Goal: Transaction & Acquisition: Purchase product/service

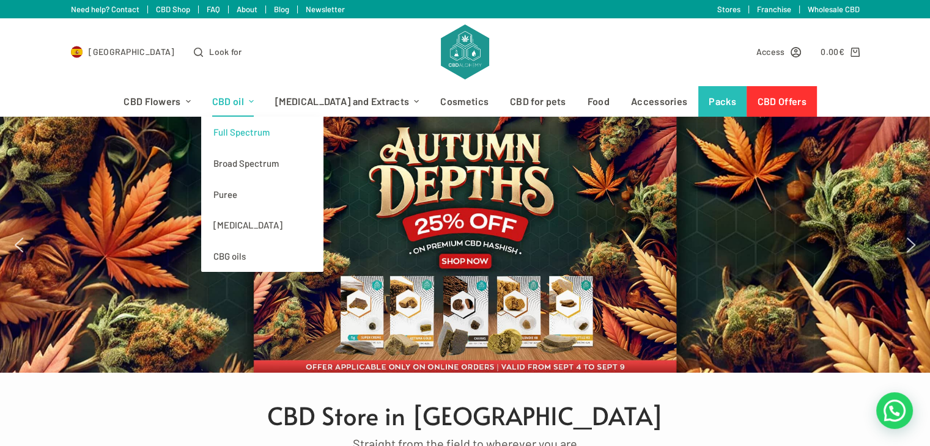
click at [259, 130] on font "Full Spectrum" at bounding box center [241, 132] width 56 height 11
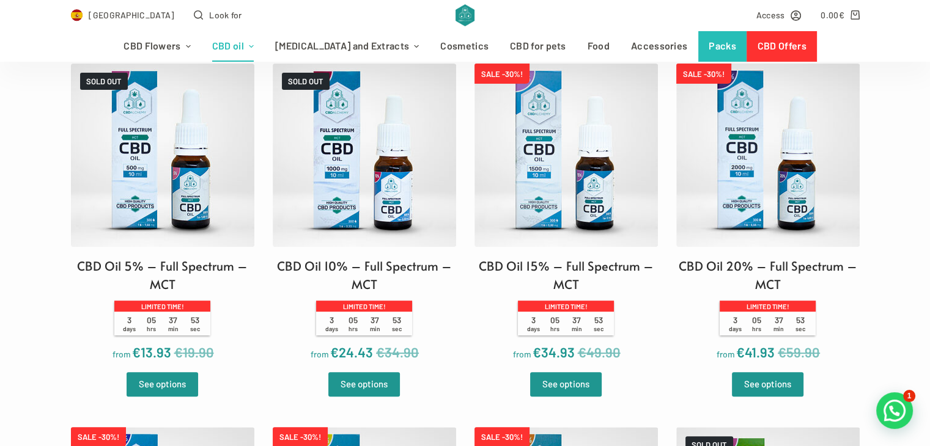
scroll to position [428, 0]
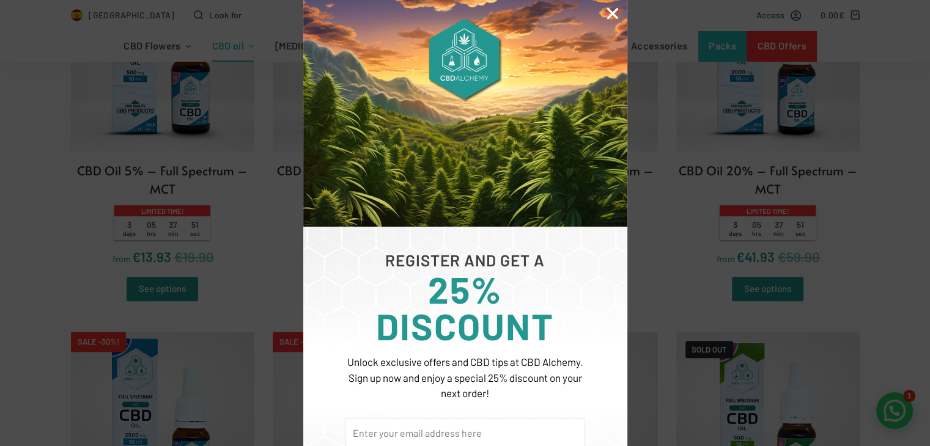
click at [609, 16] on icon "Close" at bounding box center [613, 14] width 16 height 16
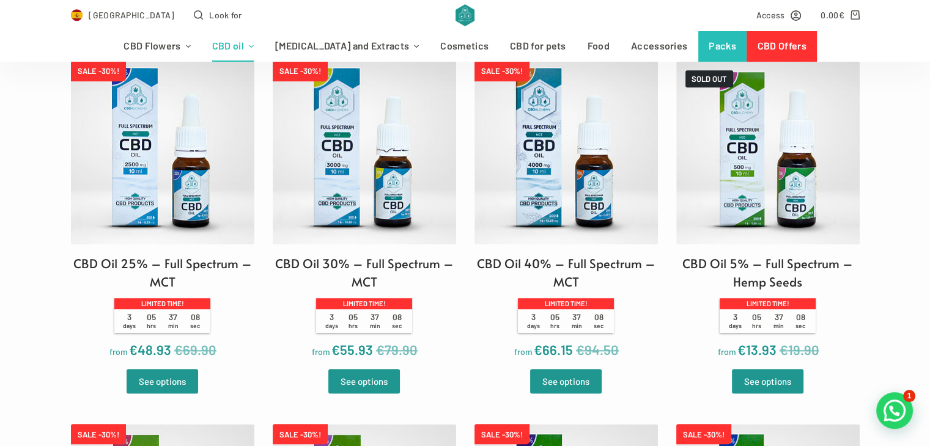
scroll to position [699, 0]
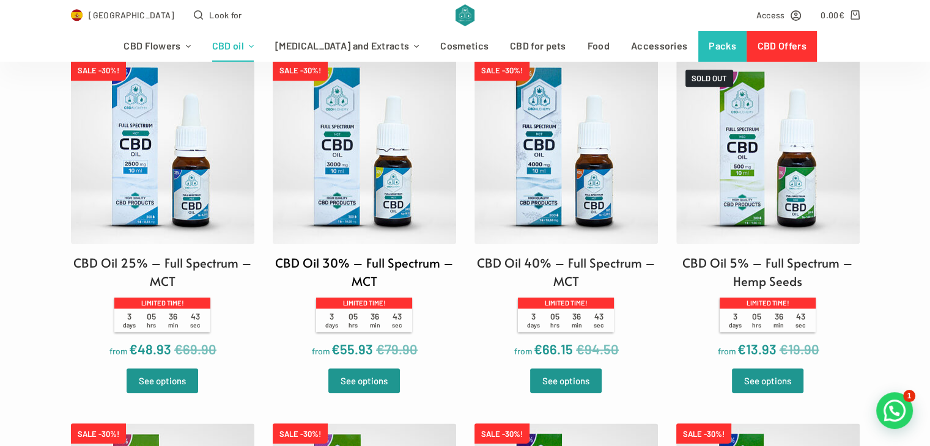
click at [383, 138] on img at bounding box center [364, 152] width 183 height 183
click at [584, 153] on img at bounding box center [565, 152] width 183 height 183
click at [383, 153] on img at bounding box center [364, 152] width 183 height 183
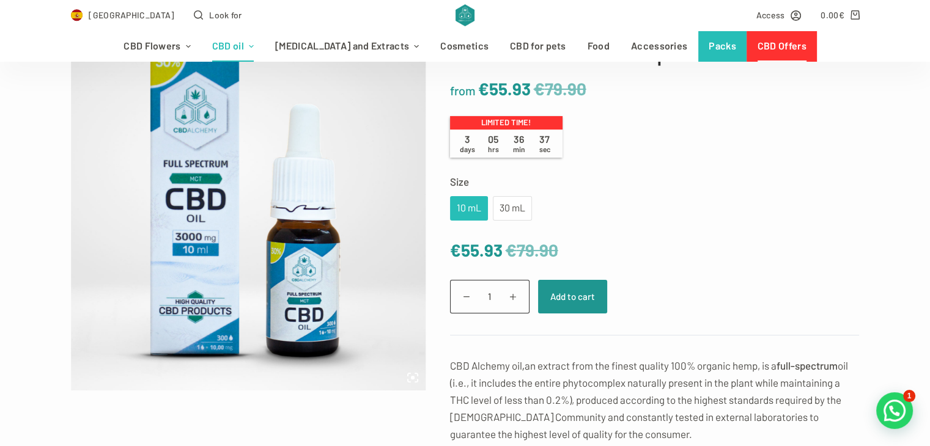
scroll to position [98, 0]
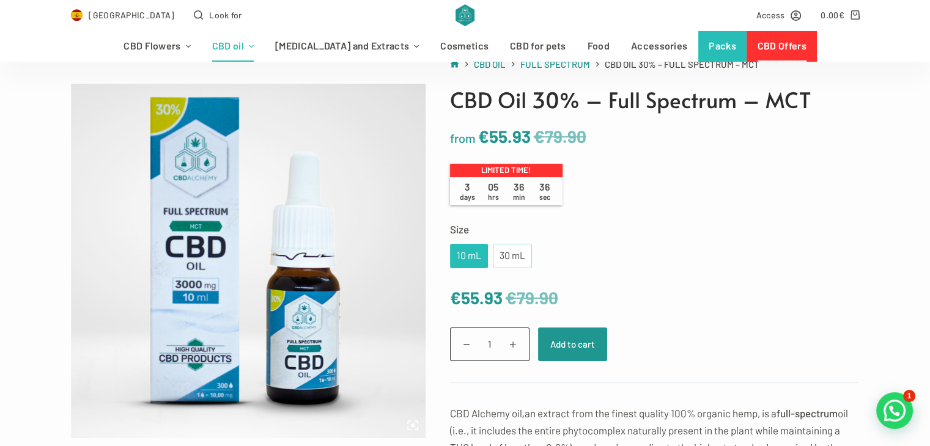
click at [521, 260] on font "30 mL" at bounding box center [512, 255] width 26 height 12
click at [468, 255] on font "10 mL" at bounding box center [469, 255] width 24 height 12
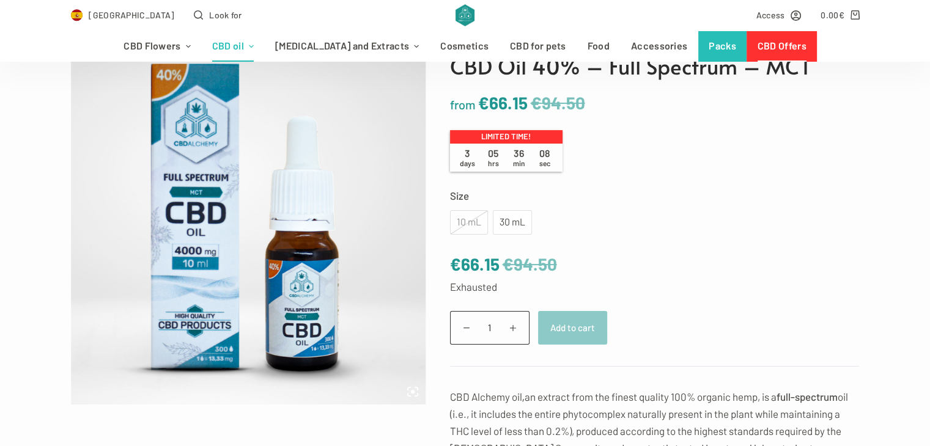
scroll to position [132, 0]
click at [521, 220] on font "30 mL" at bounding box center [512, 221] width 26 height 12
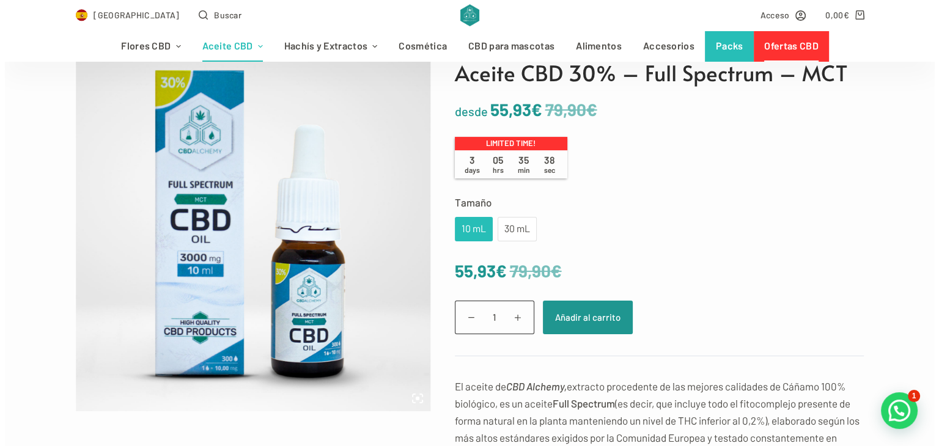
scroll to position [126, 0]
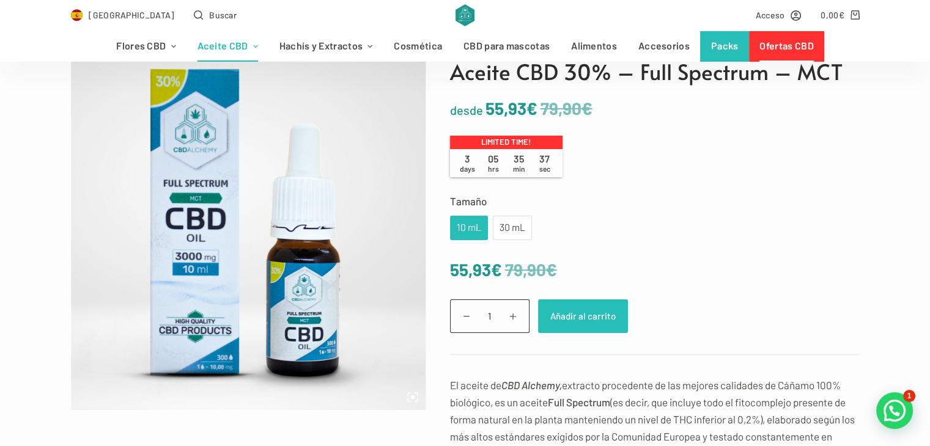
click at [593, 311] on button "Añadir al carrito" at bounding box center [583, 317] width 90 height 34
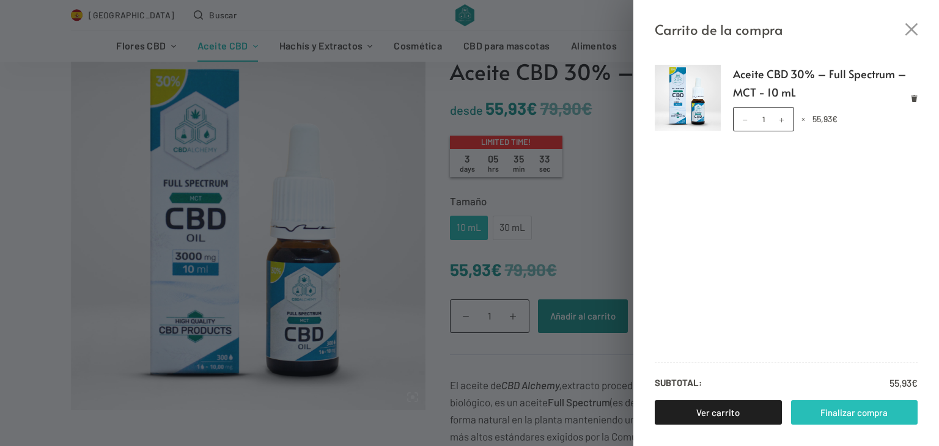
click at [856, 411] on link "Finalizar compra" at bounding box center [854, 412] width 127 height 24
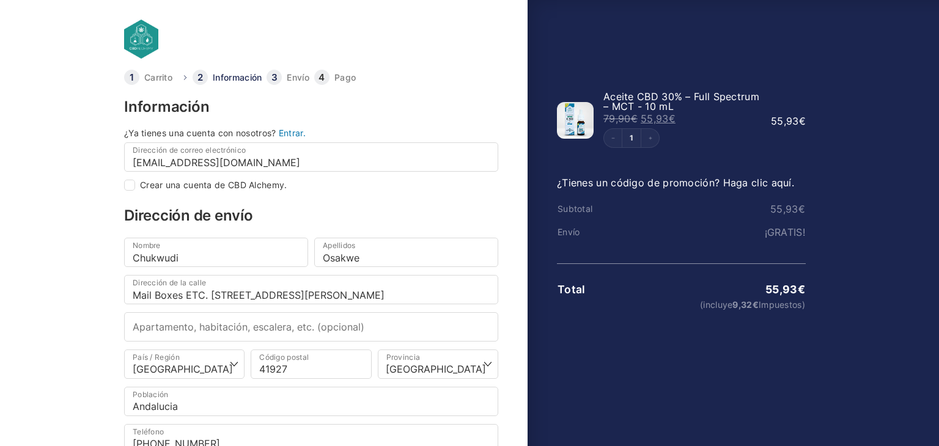
select select "B"
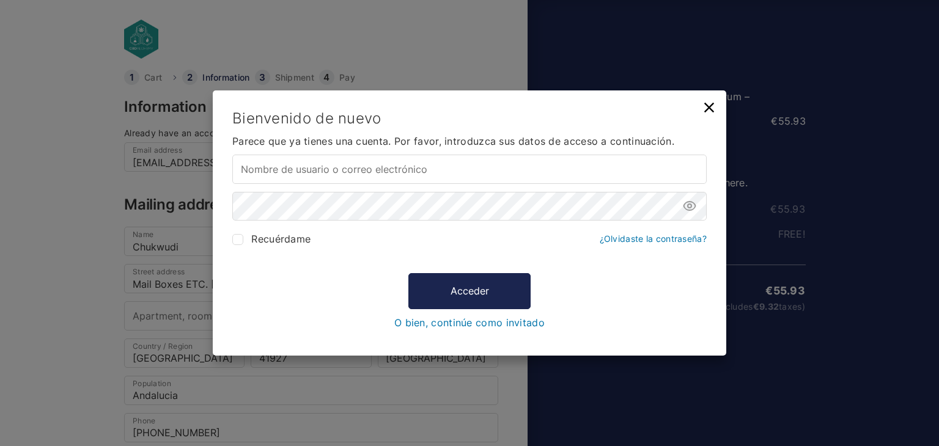
type input "[EMAIL_ADDRESS][DOMAIN_NAME]"
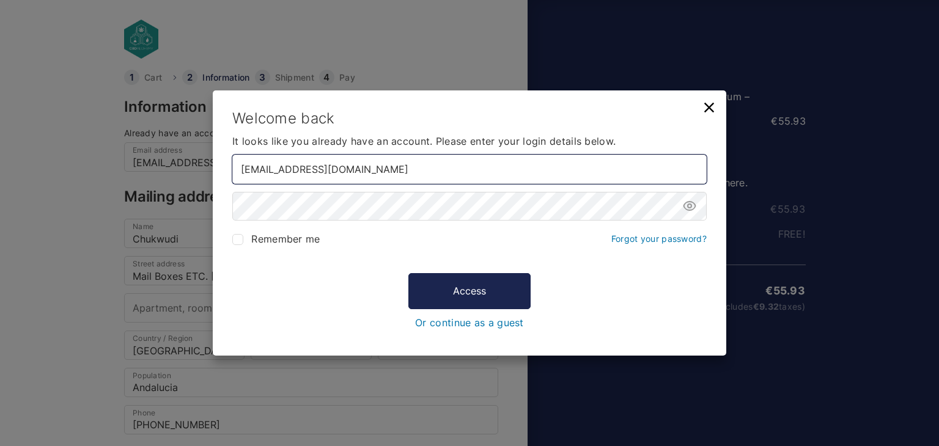
click at [408, 164] on input "[EMAIL_ADDRESS][DOMAIN_NAME]" at bounding box center [469, 169] width 474 height 29
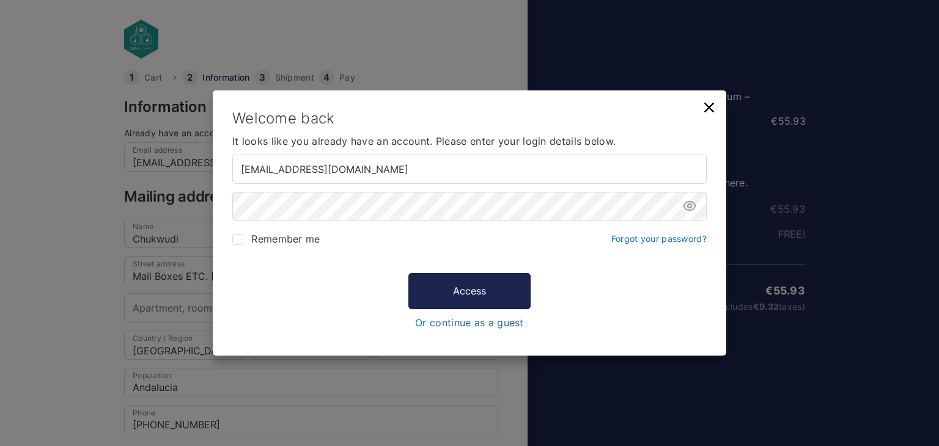
click at [255, 226] on form "Welcome back It looks like you already have an account. Please enter your login…" at bounding box center [469, 219] width 474 height 218
click at [712, 109] on icon at bounding box center [709, 107] width 17 height 17
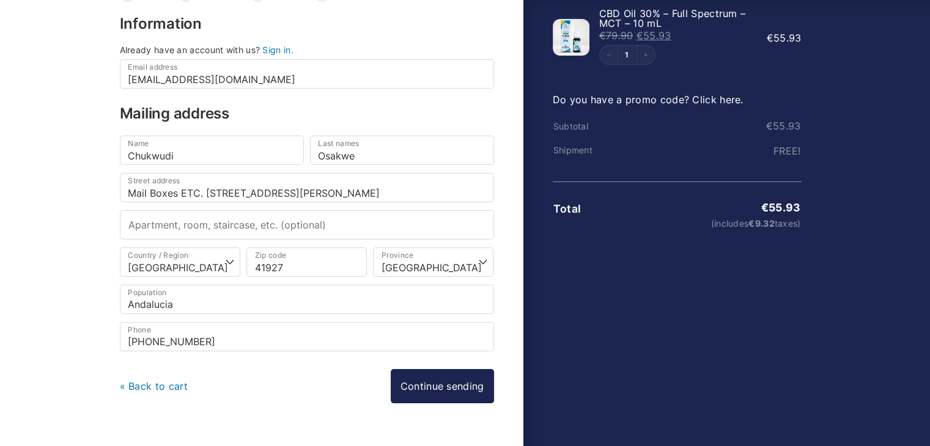
scroll to position [81, 0]
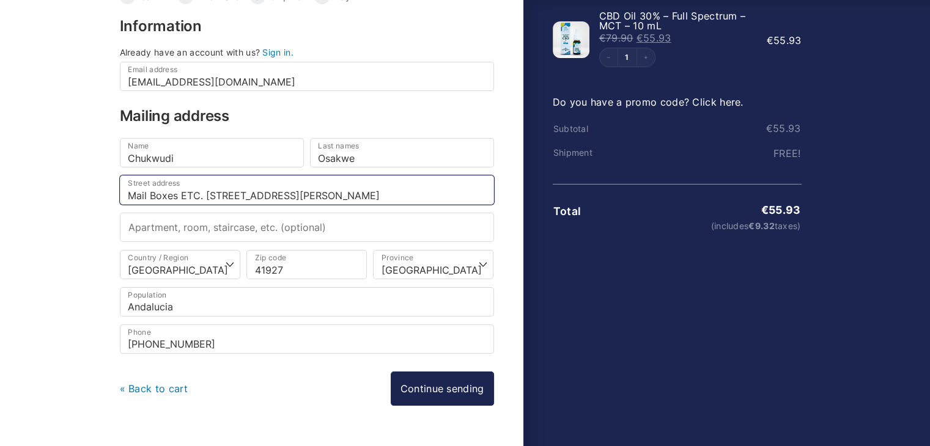
click at [408, 193] on input "Mail Boxes ETC. 257,C. Congreso 64,Mairena del Aljaraf,200" at bounding box center [307, 189] width 374 height 29
paste input "Calle Alfareria 1"
type input "[STREET_ADDRESS]"
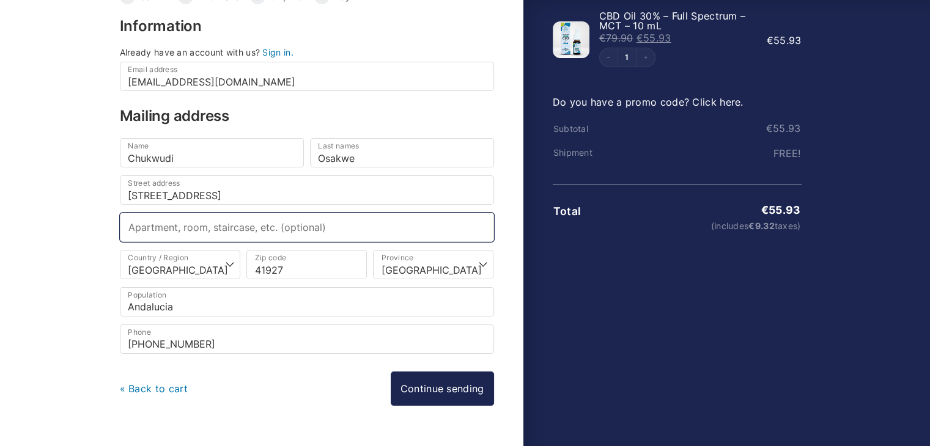
click at [155, 219] on input "Apartment, room, staircase, etc. (optional)" at bounding box center [307, 227] width 374 height 29
paste input "planta baja, unidad 5"
type input "planta baja, unidad 5"
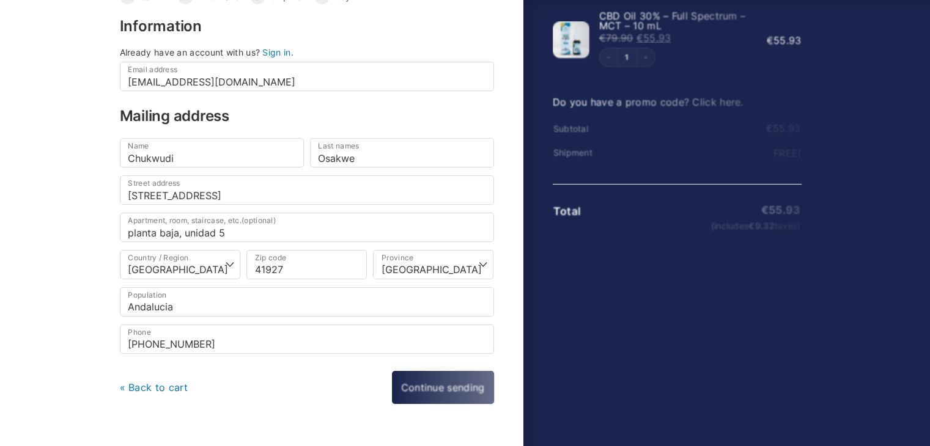
click at [58, 235] on body "Cart Information Shipment Pay Information Already have an account with us? Sign…" at bounding box center [465, 122] width 930 height 407
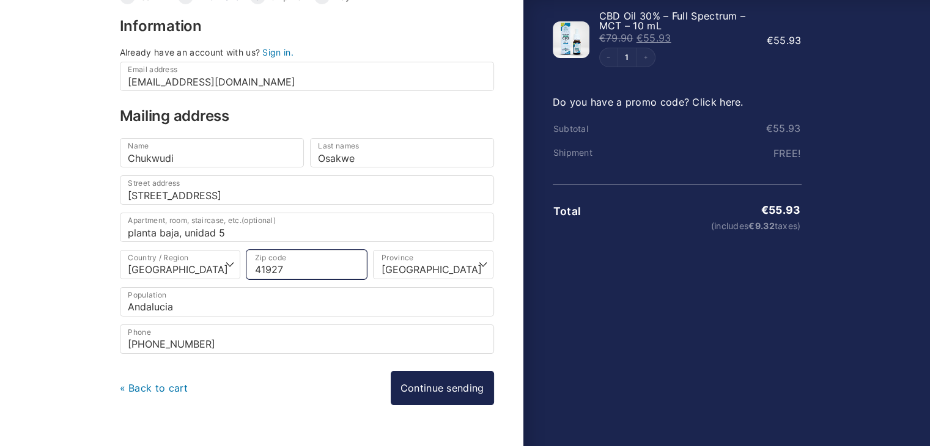
click at [280, 265] on input "41927" at bounding box center [306, 264] width 120 height 29
paste input "010"
type input "41010"
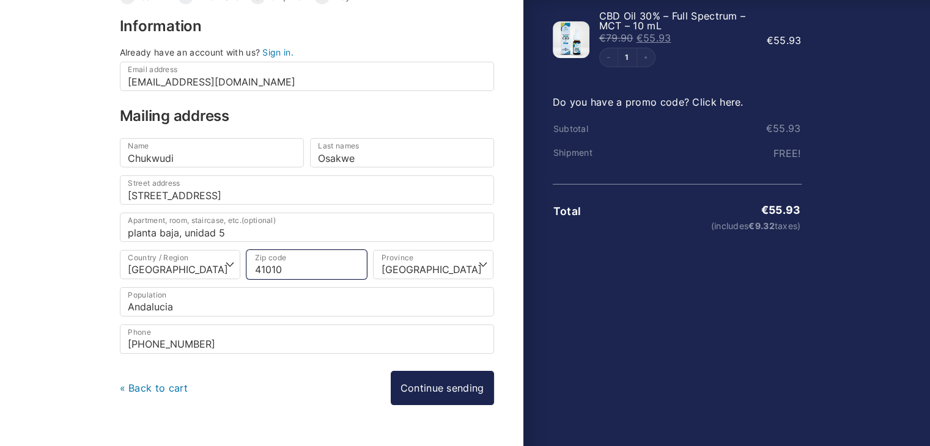
select select
type input "Mairena Del Aljarafe"
select select
type input "[GEOGRAPHIC_DATA]"
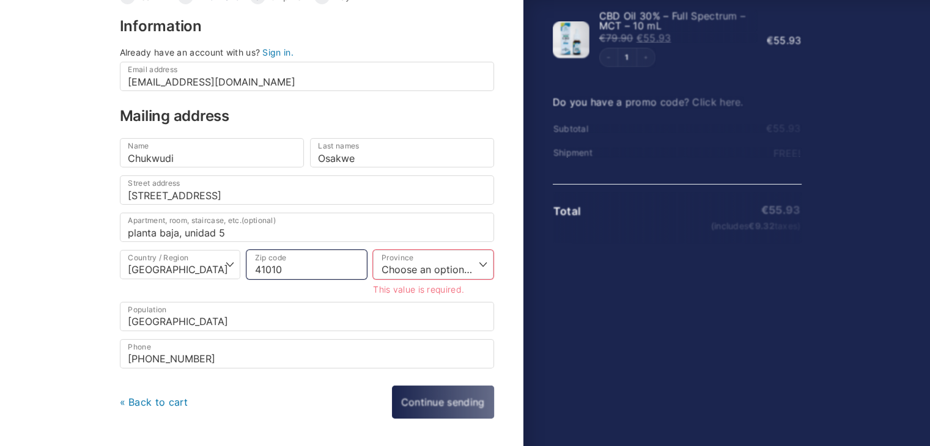
type input "41010"
click at [436, 267] on select "Choose an option… A Coruña Álava Albacete Alicante Almería Asturias Ávila Badaj…" at bounding box center [433, 264] width 120 height 29
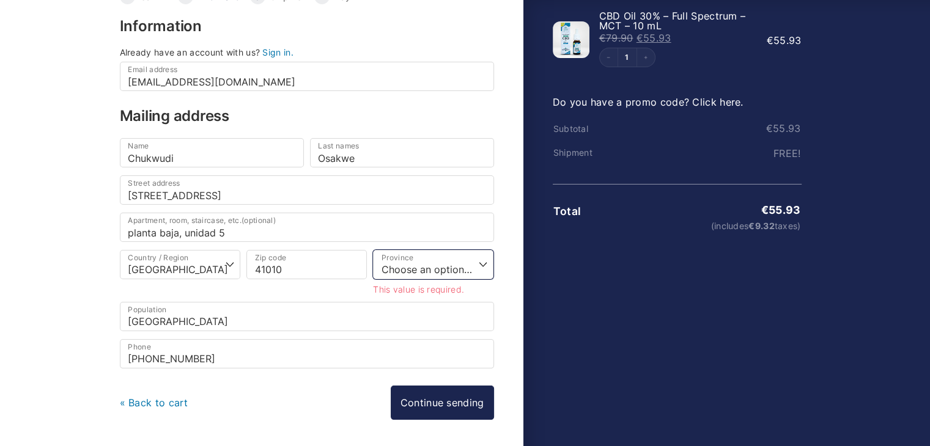
select select "SE"
click at [373, 250] on select "Choose an option… A Coruña Álava Albacete Alicante Almería Asturias Ávila Badaj…" at bounding box center [433, 264] width 120 height 29
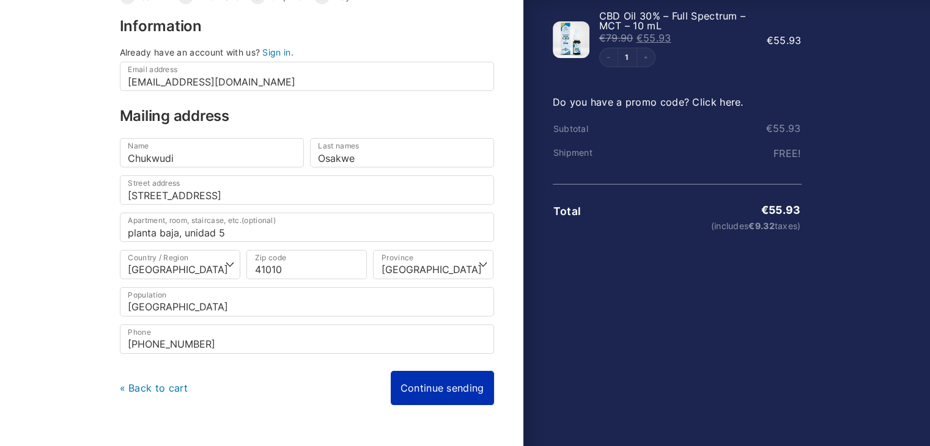
click at [435, 382] on link "Continue sending" at bounding box center [442, 388] width 103 height 34
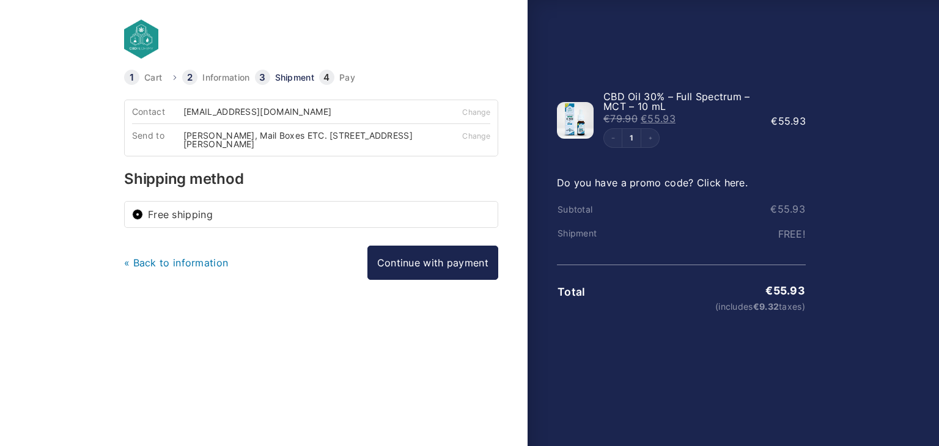
click at [196, 260] on font "« Back to information" at bounding box center [176, 263] width 104 height 12
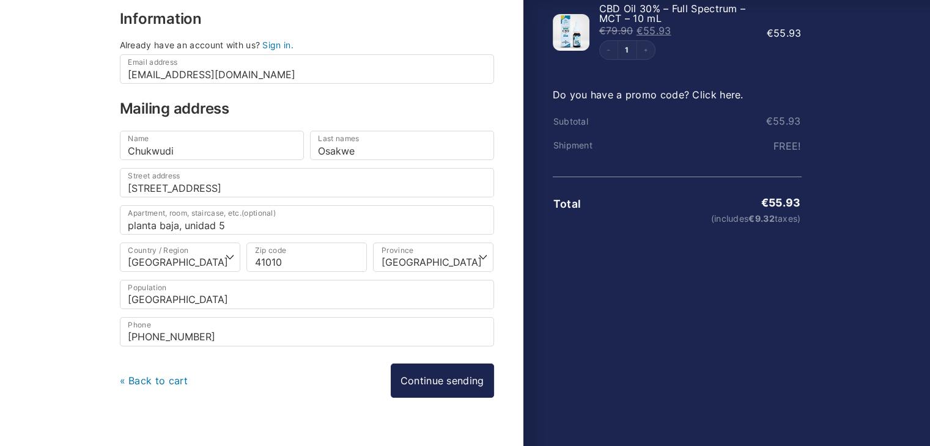
scroll to position [106, 0]
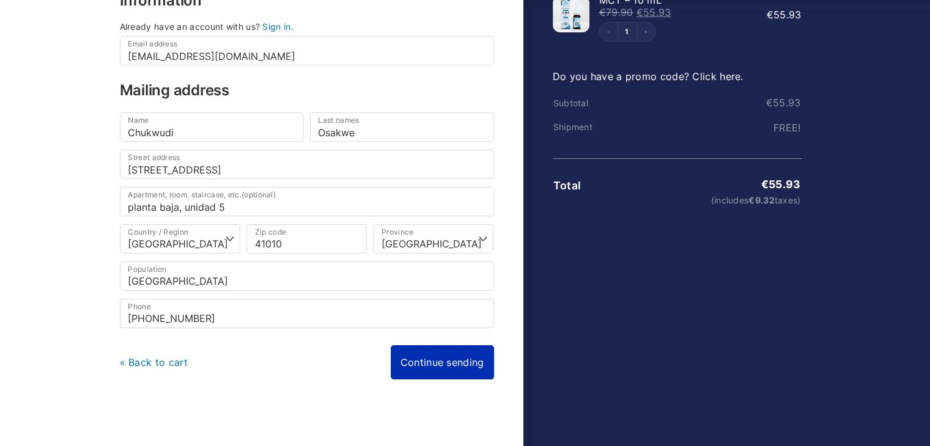
click at [449, 356] on link "Continue sending" at bounding box center [442, 362] width 103 height 34
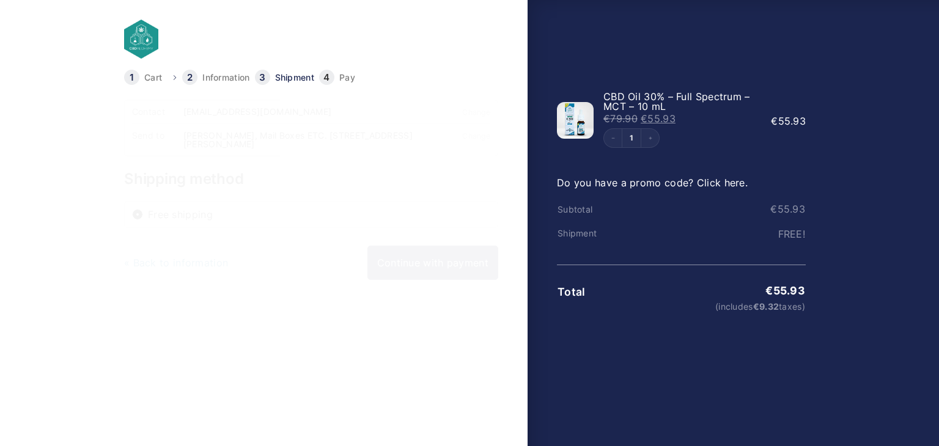
click at [350, 142] on font "Chukwudi Osakwe, Mail Boxes ETC. 257,C. Congress 64, Mairena del Aljaraf, 200, …" at bounding box center [297, 139] width 229 height 19
click at [485, 138] on font "Change" at bounding box center [476, 135] width 28 height 9
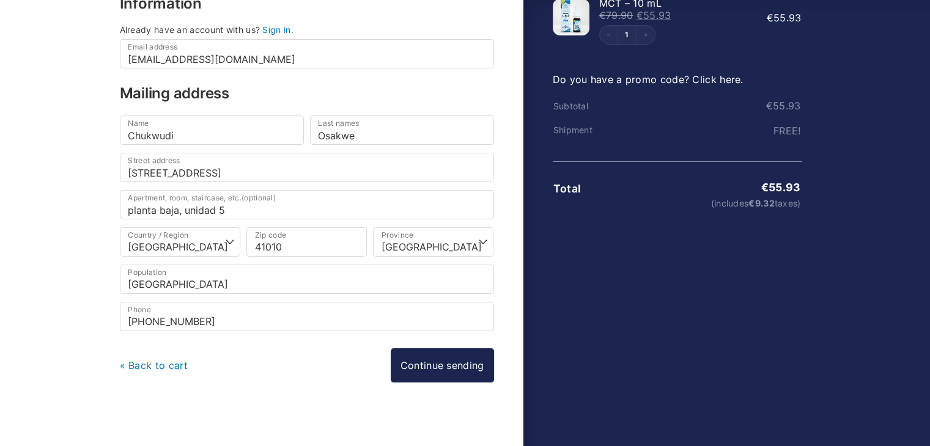
scroll to position [106, 0]
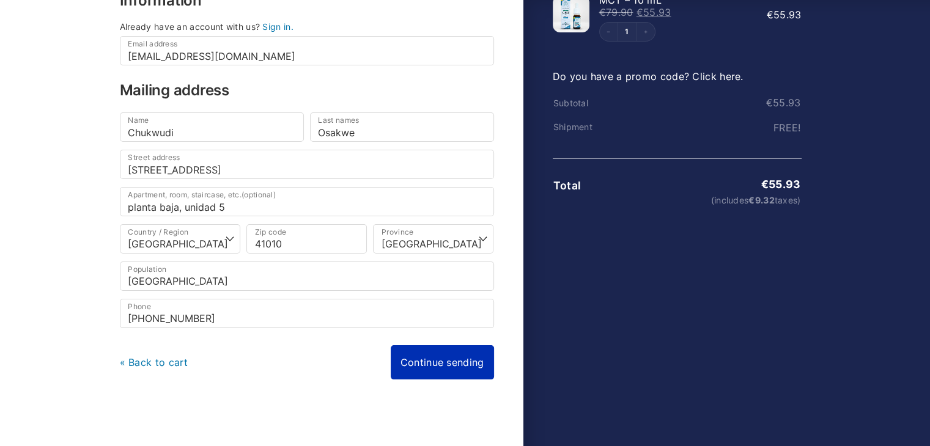
click at [472, 358] on link "Continue sending" at bounding box center [442, 362] width 103 height 34
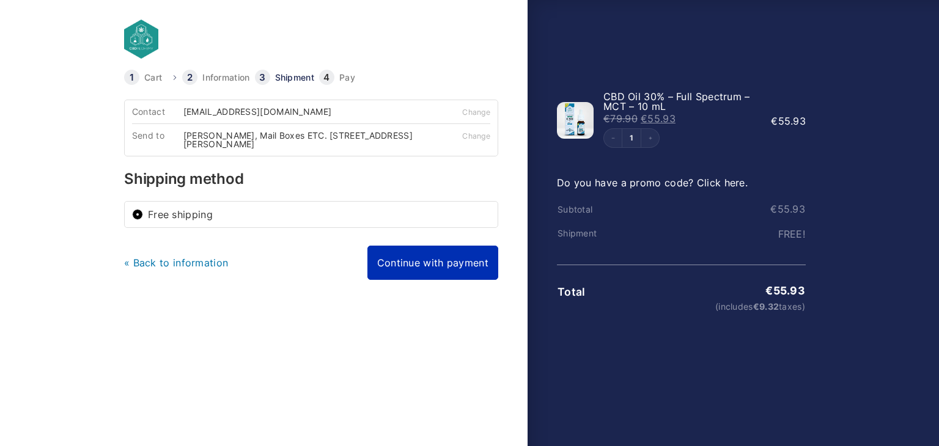
click at [443, 273] on link "Continue with payment" at bounding box center [432, 263] width 131 height 34
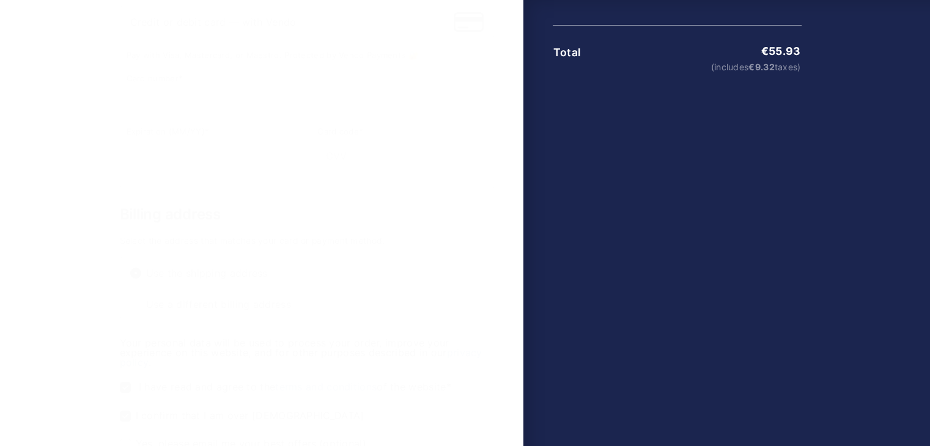
scroll to position [245, 0]
click at [130, 301] on input "Use a different billing address" at bounding box center [135, 299] width 11 height 11
radio input "true"
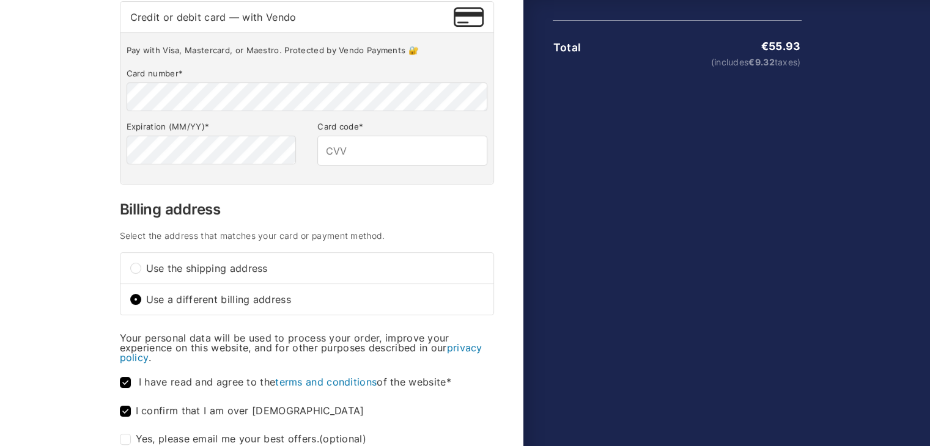
select select "B"
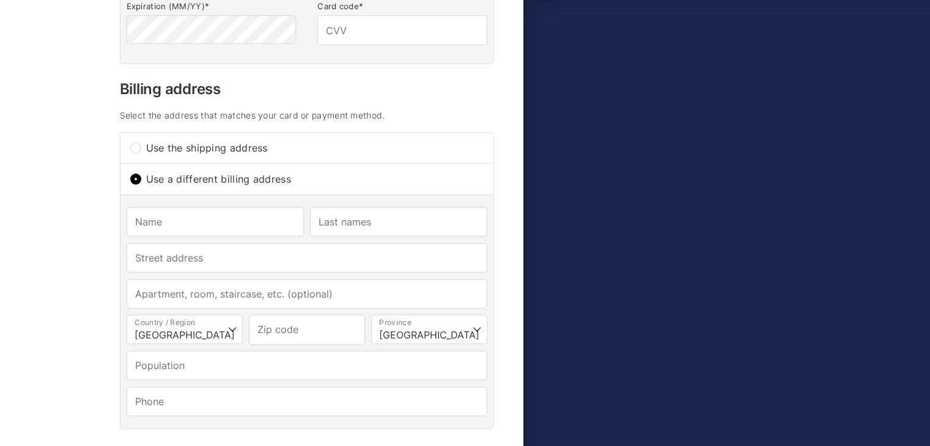
scroll to position [367, 0]
click at [137, 141] on input "Use the shipping address" at bounding box center [135, 146] width 11 height 11
radio input "true"
type input "Chukwudi"
type input "Osakwe"
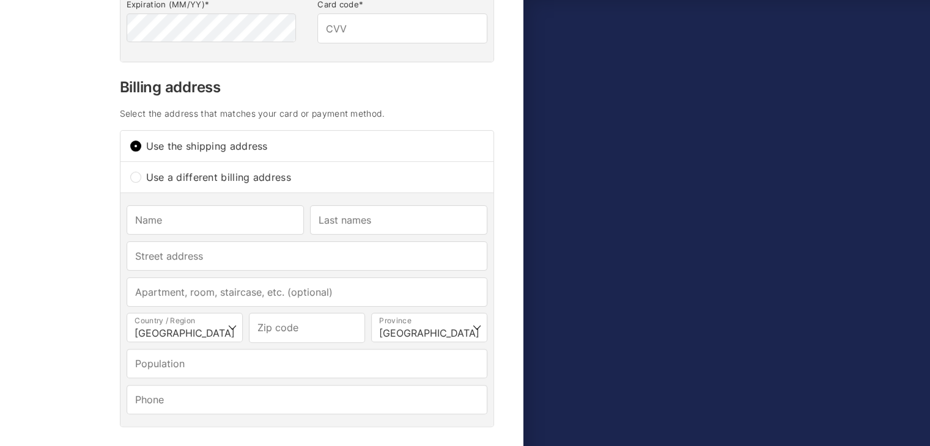
type input "[STREET_ADDRESS]"
type input "planta baja, unidad 5"
type input "41010"
select select "SE"
type input "[GEOGRAPHIC_DATA]"
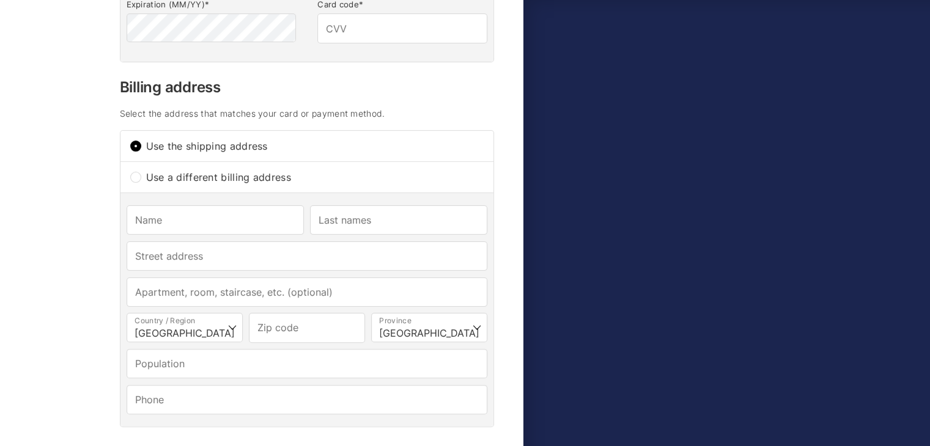
type input "[PHONE_NUMBER]"
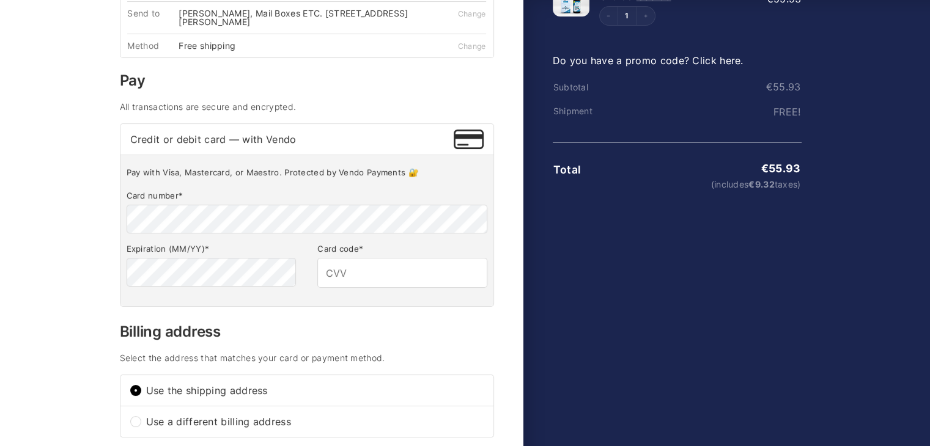
scroll to position [0, 0]
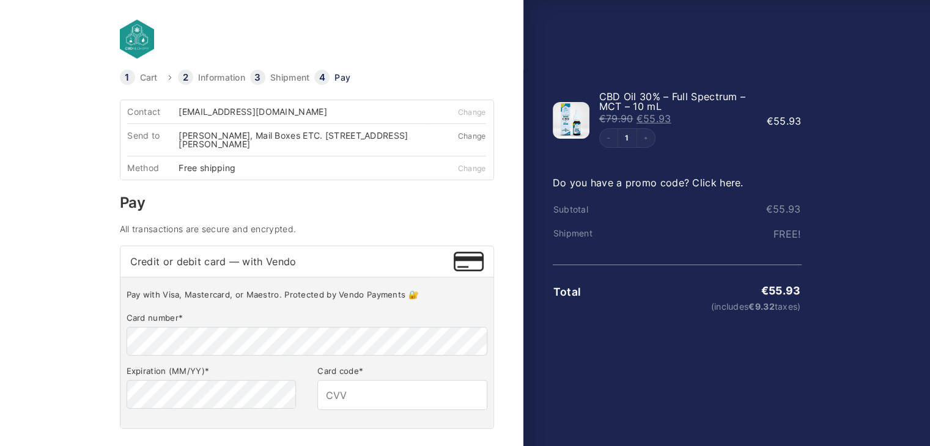
click at [464, 135] on font "Change" at bounding box center [472, 135] width 28 height 9
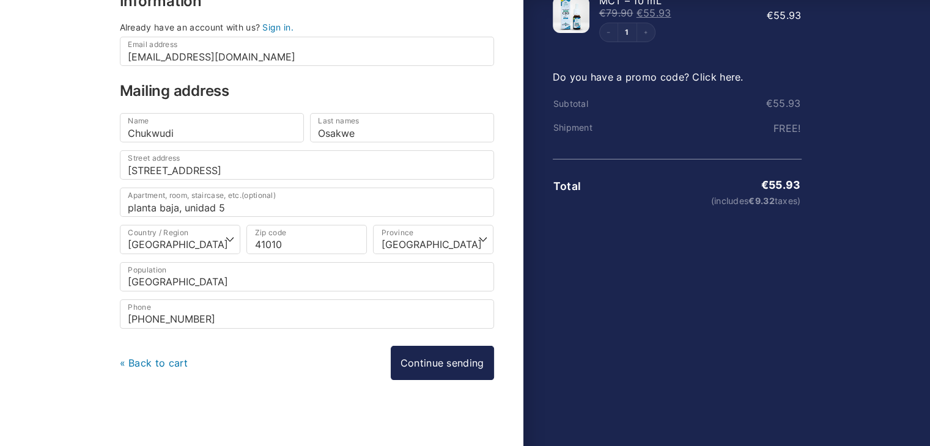
scroll to position [106, 0]
click at [455, 360] on link "Continue sending" at bounding box center [442, 362] width 103 height 34
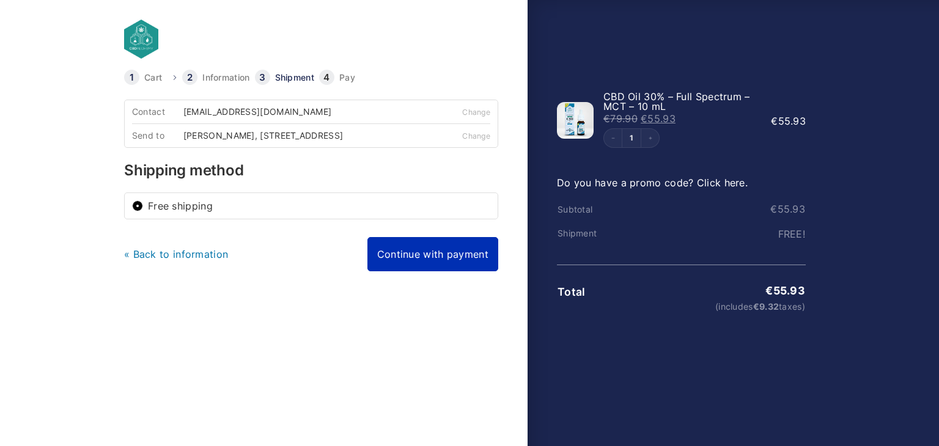
click at [426, 267] on link "Continue with payment" at bounding box center [432, 254] width 131 height 34
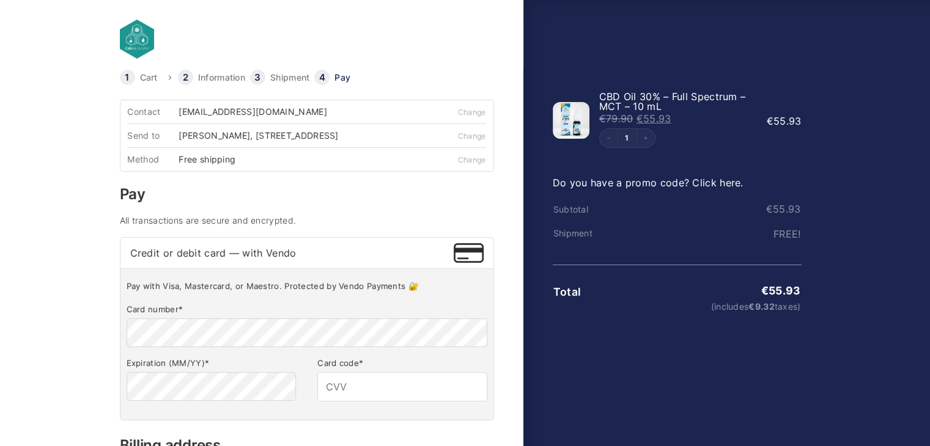
click at [32, 189] on body "Cart Information Shipment Pay Information Already have an account with us? Sign…" at bounding box center [465, 203] width 930 height 407
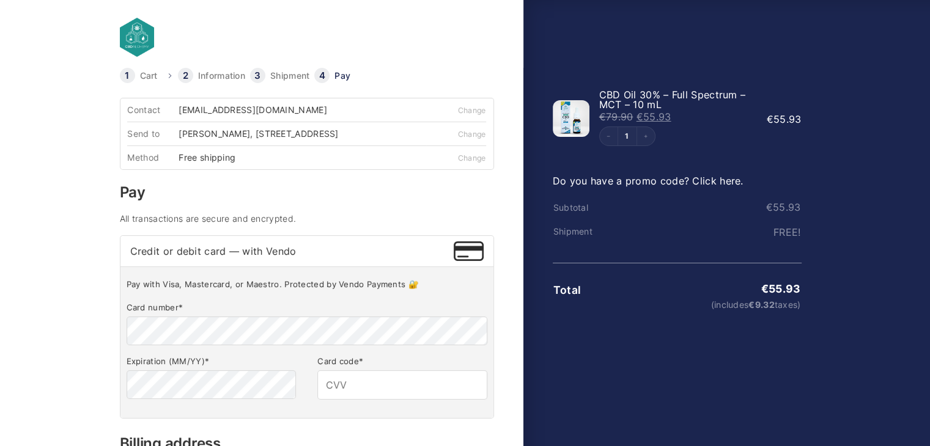
scroll to position [1, 0]
click at [481, 133] on font "Change" at bounding box center [472, 134] width 28 height 9
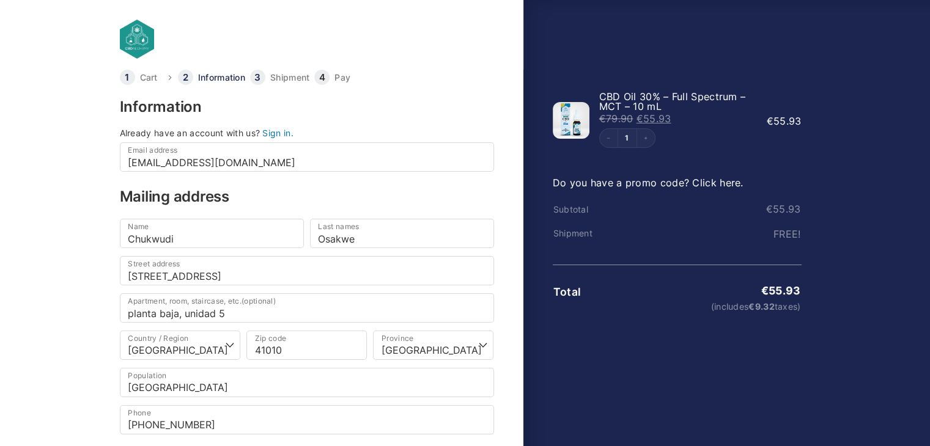
scroll to position [106, 0]
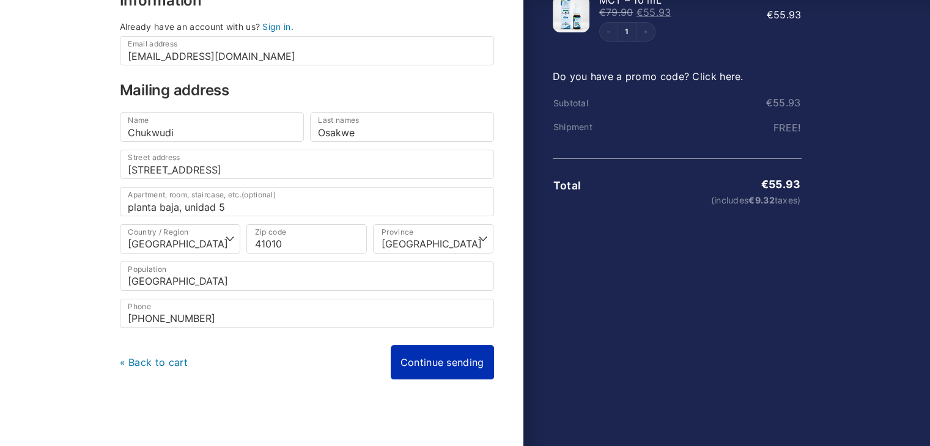
click at [457, 348] on link "Continue sending" at bounding box center [442, 362] width 103 height 34
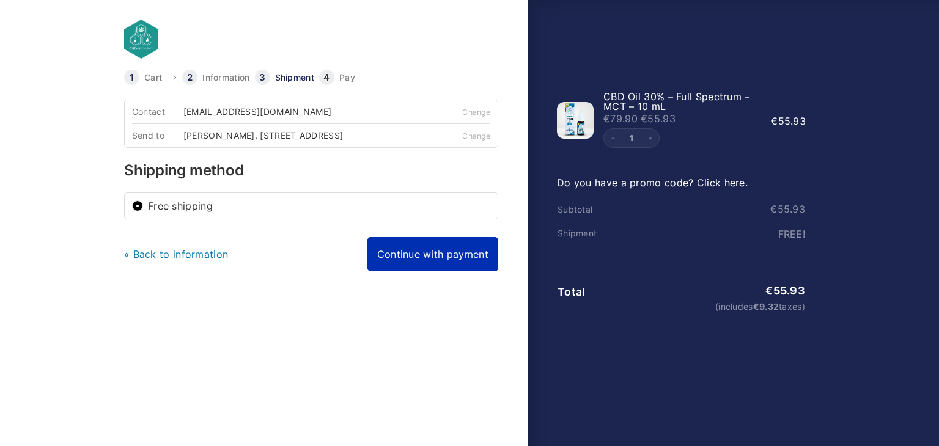
click at [419, 260] on link "Continue with payment" at bounding box center [432, 254] width 131 height 34
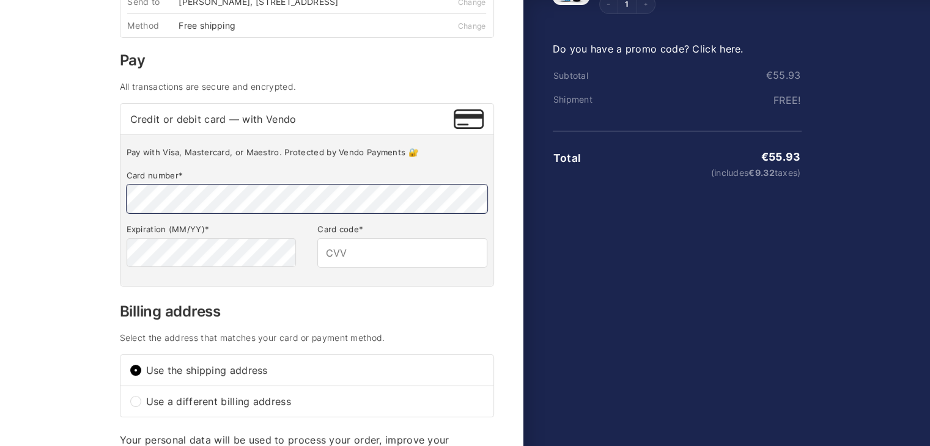
scroll to position [123, 0]
